Goal: Information Seeking & Learning: Find specific fact

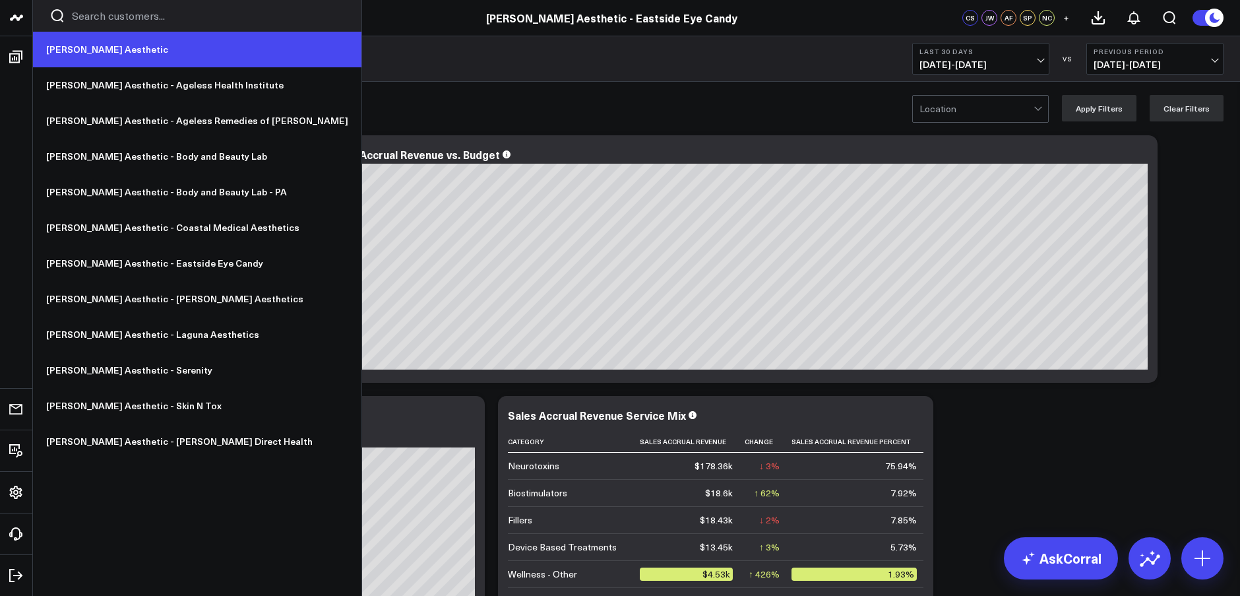
click at [78, 43] on link "[PERSON_NAME] Aesthetic" at bounding box center [197, 50] width 328 height 36
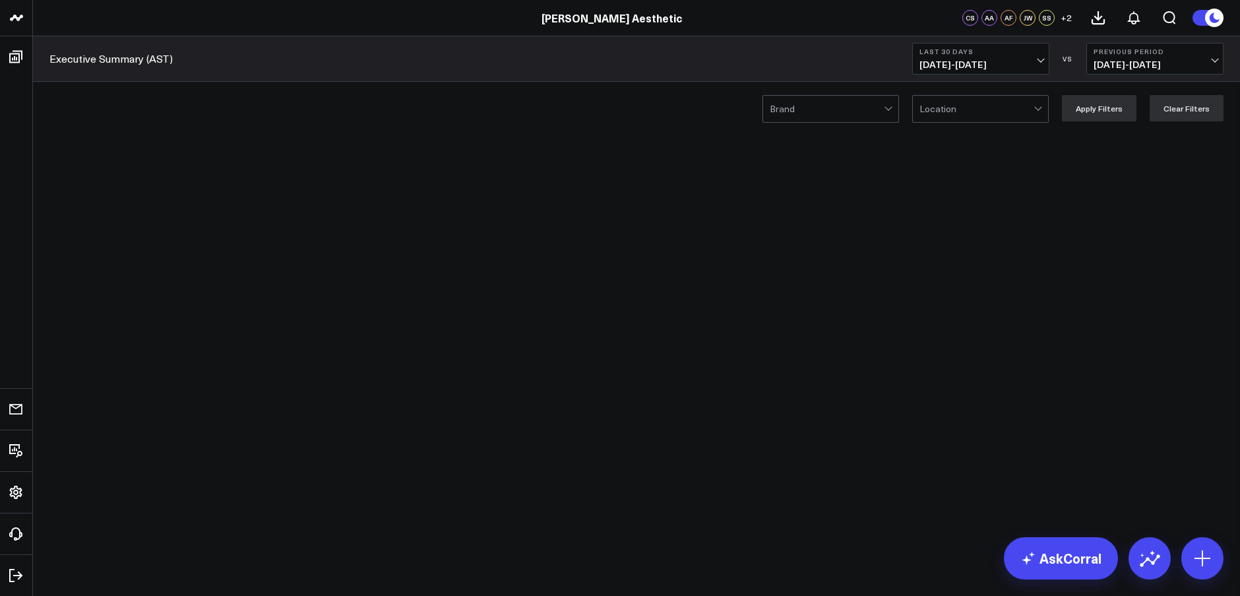
click at [980, 59] on span "08/23/25 - 09/21/25" at bounding box center [980, 64] width 123 height 11
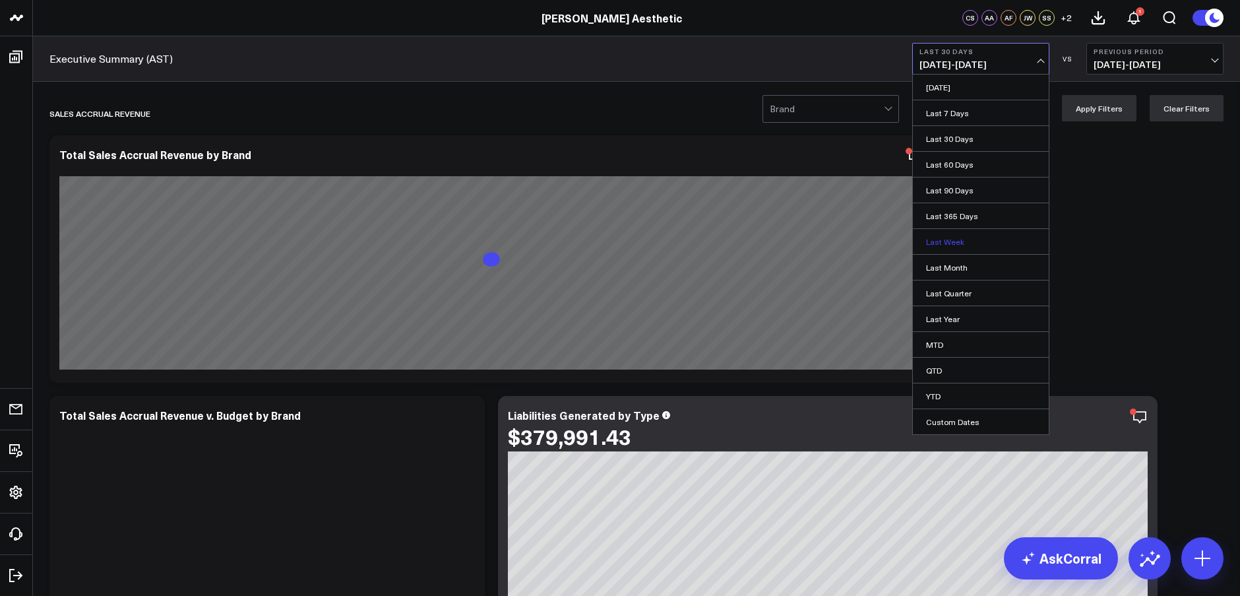
click at [960, 243] on link "Last Week" at bounding box center [981, 241] width 136 height 25
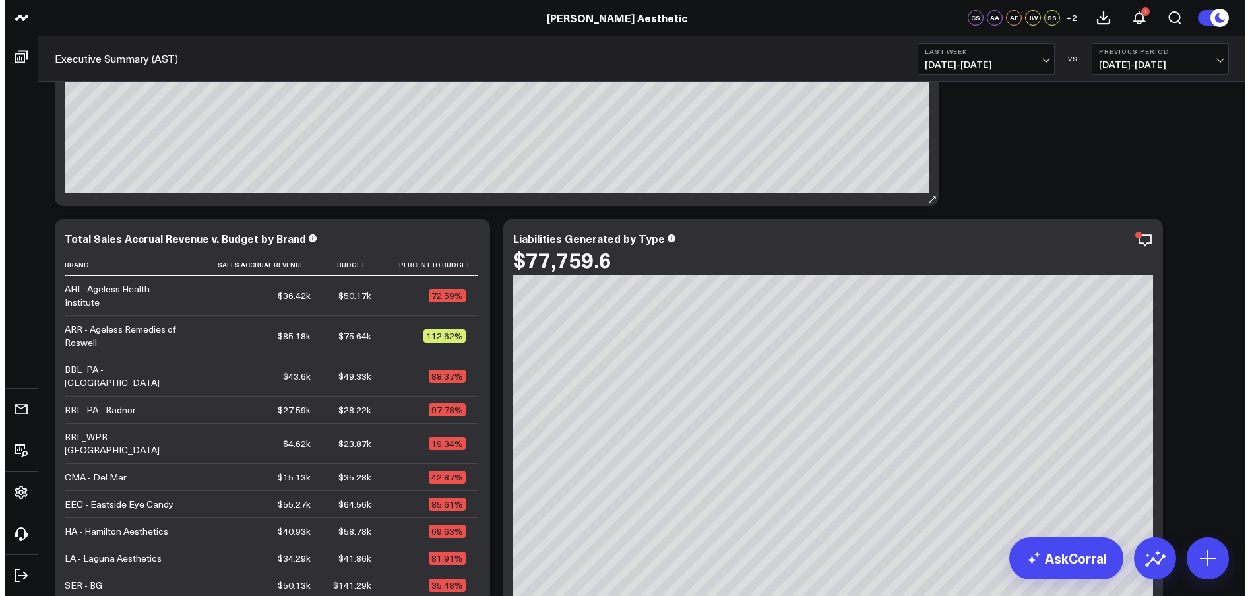
scroll to position [175, 0]
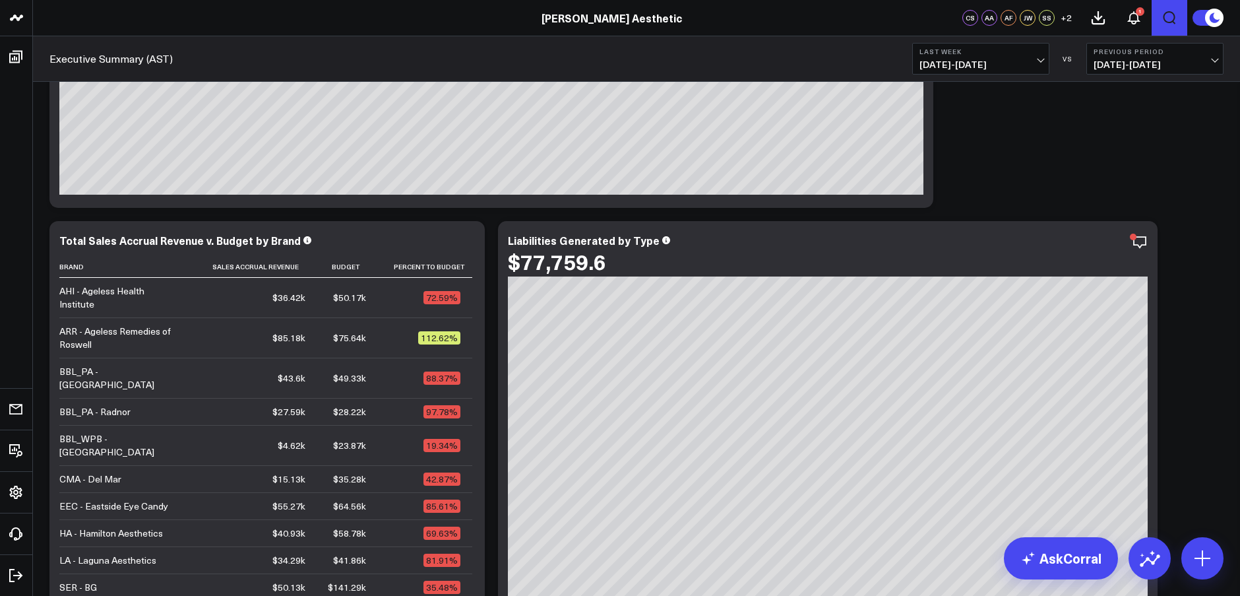
click at [1172, 16] on icon "Open search" at bounding box center [1170, 18] width 16 height 16
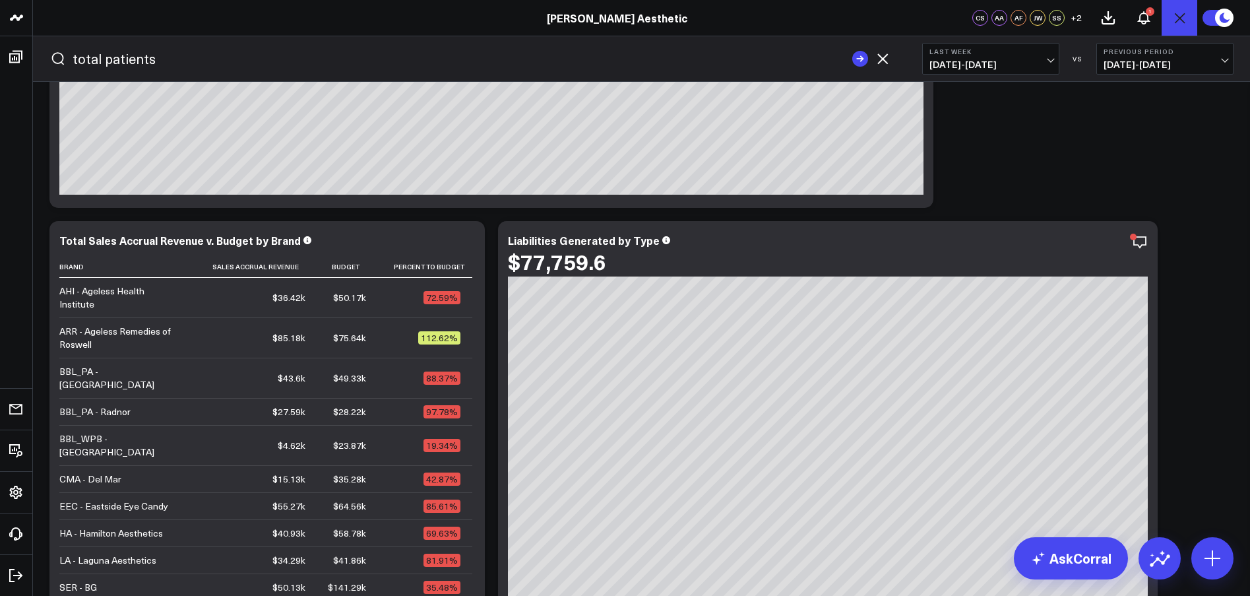
type input "total patients"
click at [852, 51] on button "submit" at bounding box center [860, 59] width 16 height 16
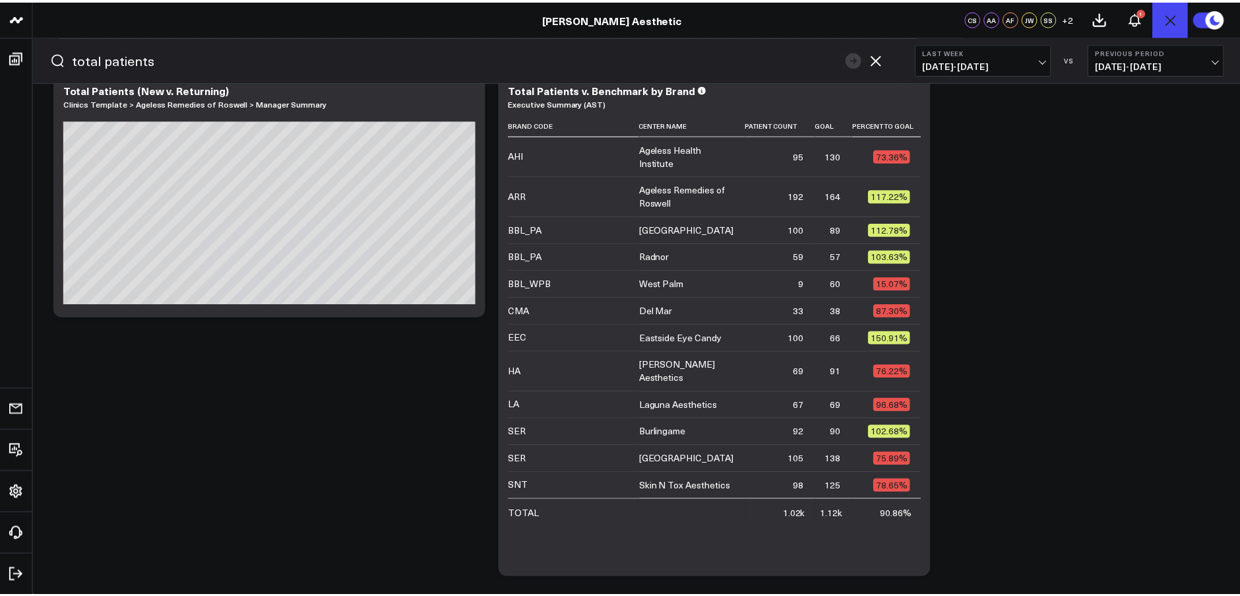
scroll to position [32, 0]
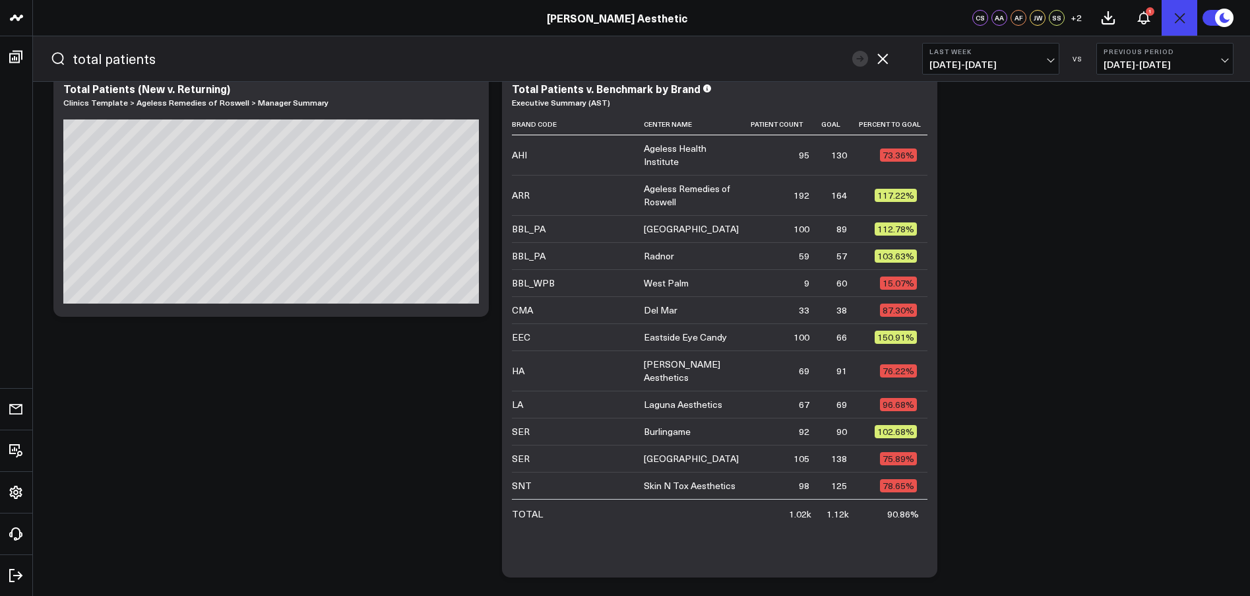
drag, startPoint x: 177, startPoint y: 63, endPoint x: 65, endPoint y: 57, distance: 112.3
click at [65, 57] on form "total patients" at bounding box center [470, 58] width 873 height 45
click at [1179, 15] on icon "Open search" at bounding box center [1179, 18] width 16 height 16
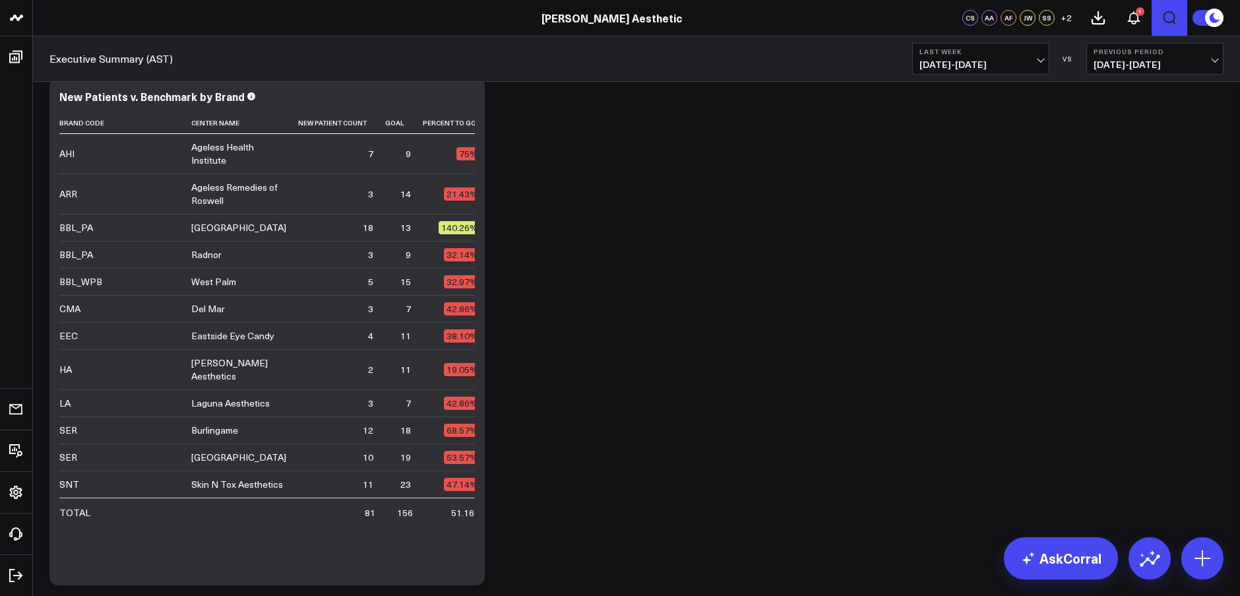
scroll to position [2962, 0]
